Goal: Information Seeking & Learning: Learn about a topic

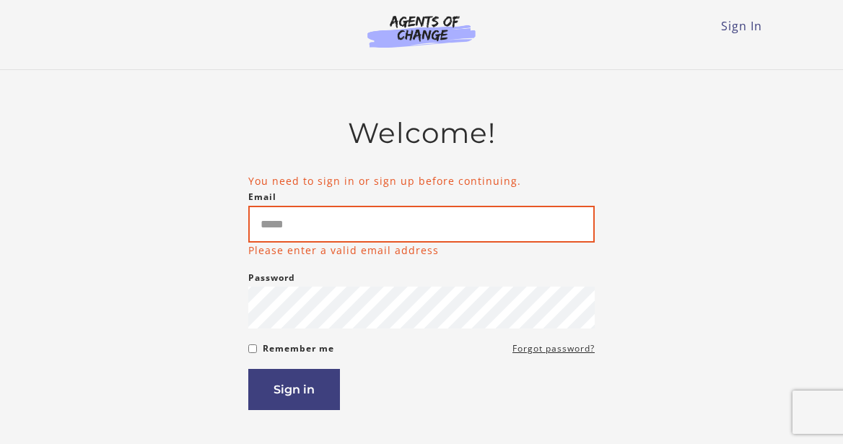
click at [367, 225] on input "Email" at bounding box center [421, 224] width 347 height 37
type input "**********"
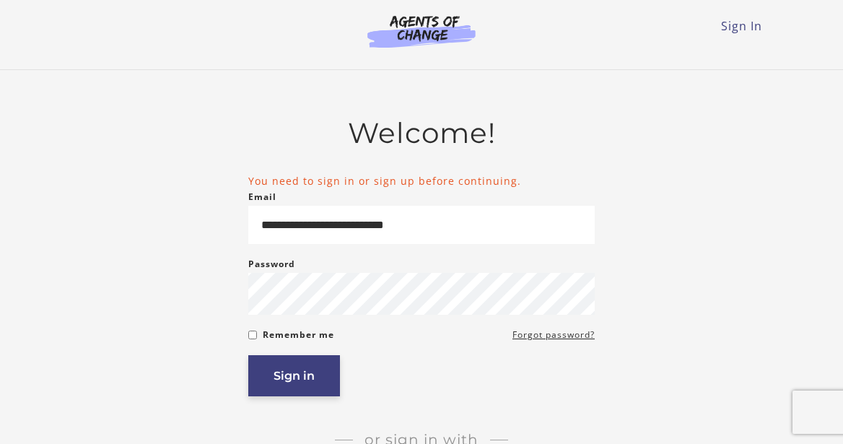
click at [299, 388] on button "Sign in" at bounding box center [294, 375] width 92 height 41
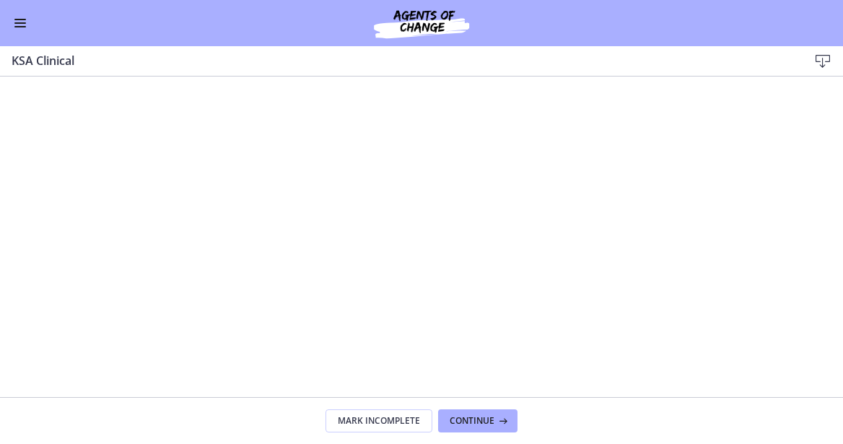
click at [22, 16] on button "Enable menu" at bounding box center [20, 22] width 17 height 17
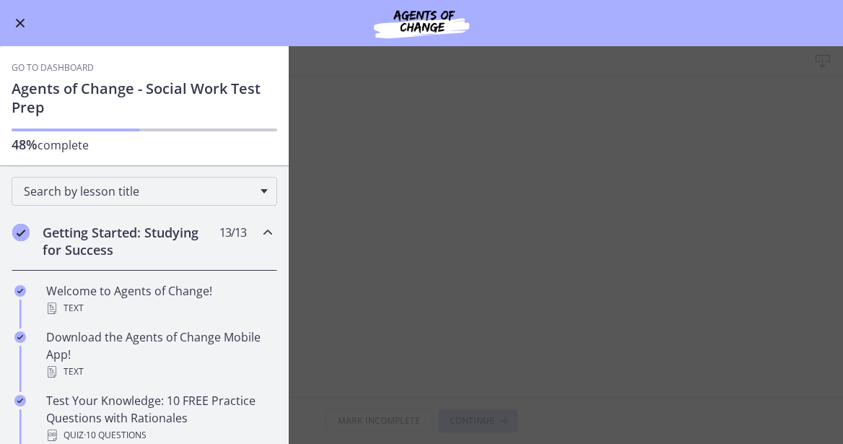
click at [59, 97] on h1 "Agents of Change - Social Work Test Prep" at bounding box center [145, 98] width 266 height 38
click at [62, 69] on link "Go to Dashboard" at bounding box center [53, 68] width 82 height 12
